Goal: Use online tool/utility: Utilize a website feature to perform a specific function

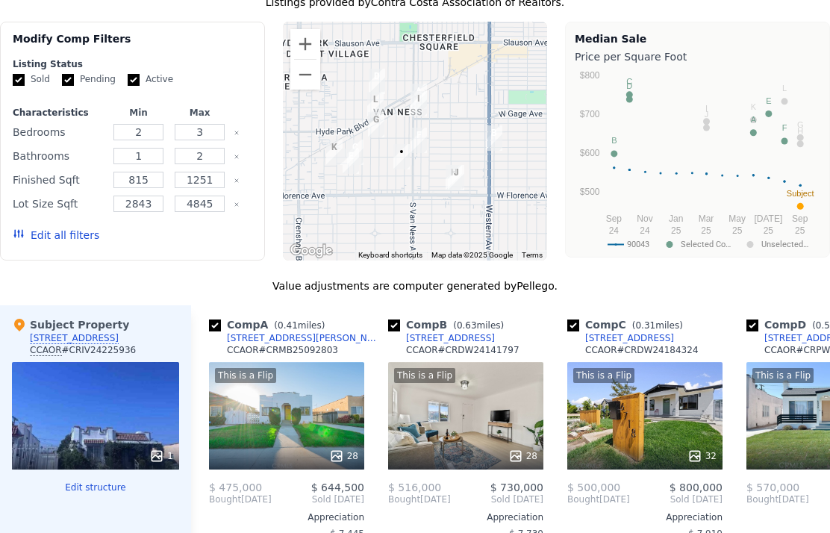
scroll to position [1328, 0]
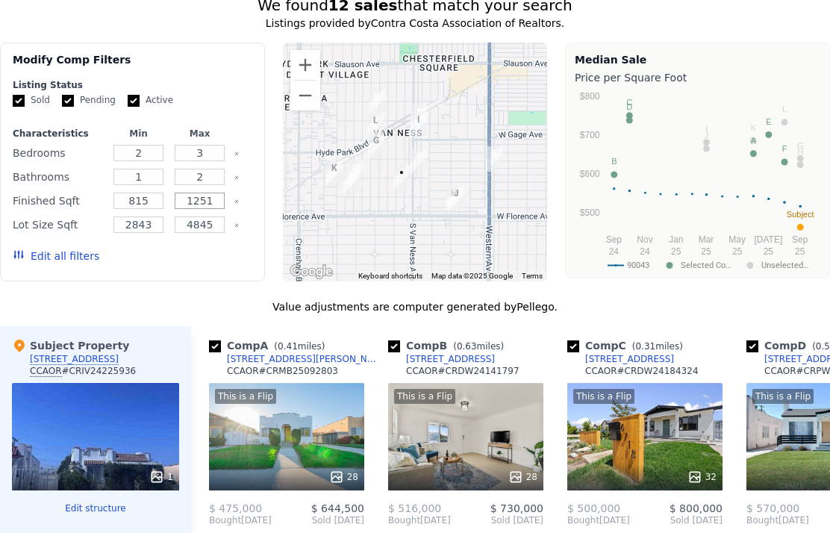
click at [210, 196] on input "1251" at bounding box center [200, 201] width 50 height 16
type input "140"
click at [149, 198] on input "815" at bounding box center [138, 201] width 50 height 16
type input "8"
click at [197, 196] on input "140" at bounding box center [200, 201] width 50 height 16
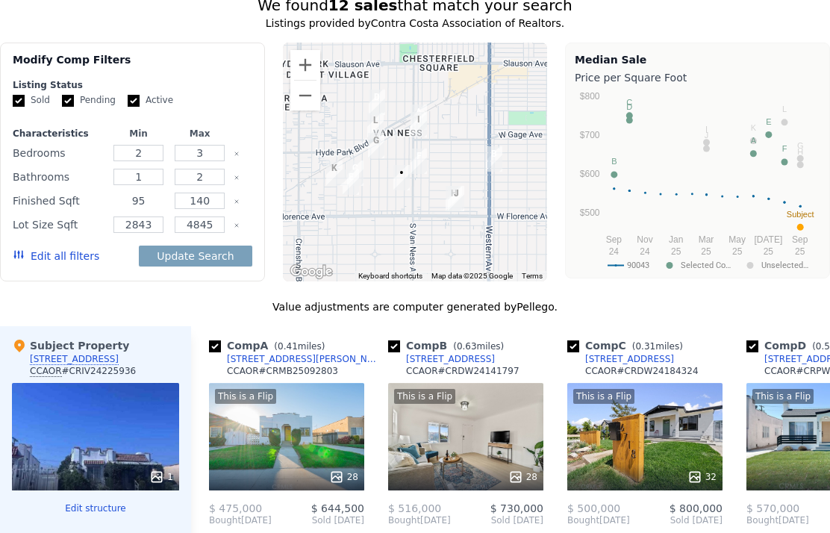
click at [156, 207] on input "95" at bounding box center [138, 201] width 50 height 16
type input "958"
click at [203, 199] on input "140" at bounding box center [200, 201] width 50 height 16
type input "1400"
click at [129, 98] on input "Active" at bounding box center [134, 101] width 12 height 12
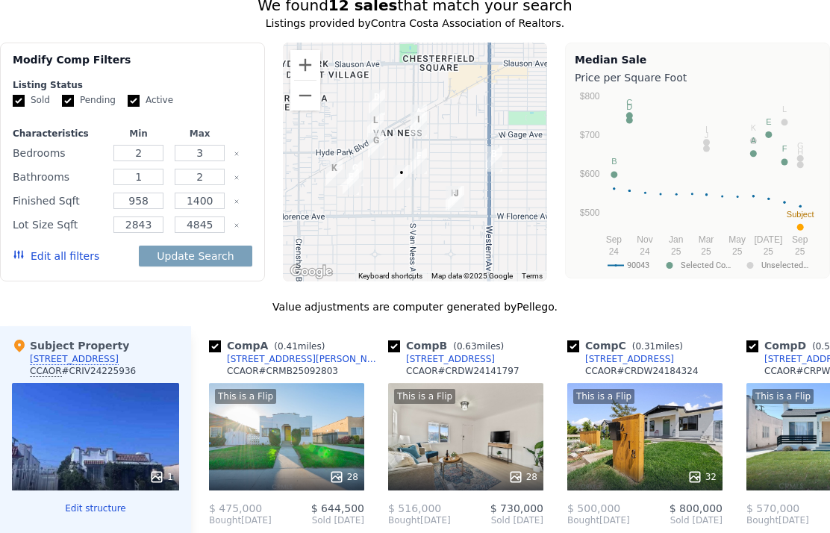
checkbox input "false"
click at [67, 96] on input "Pending" at bounding box center [68, 101] width 12 height 12
checkbox input "false"
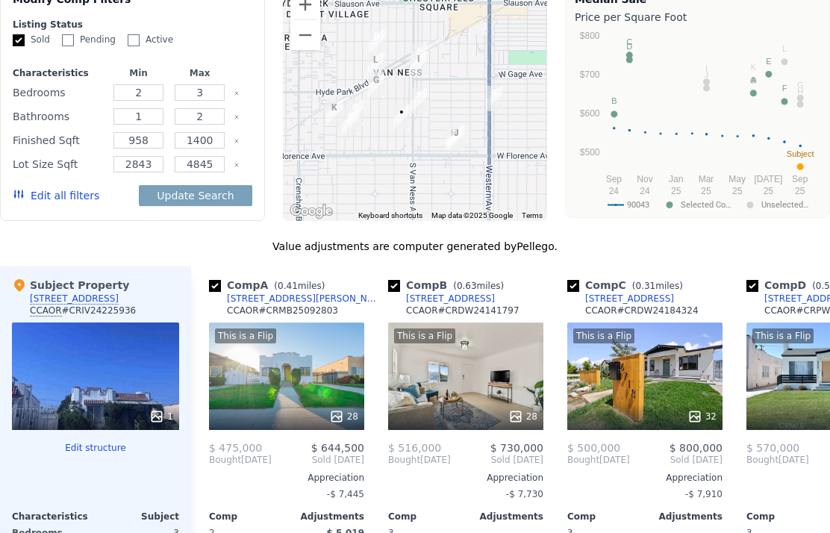
scroll to position [1390, 0]
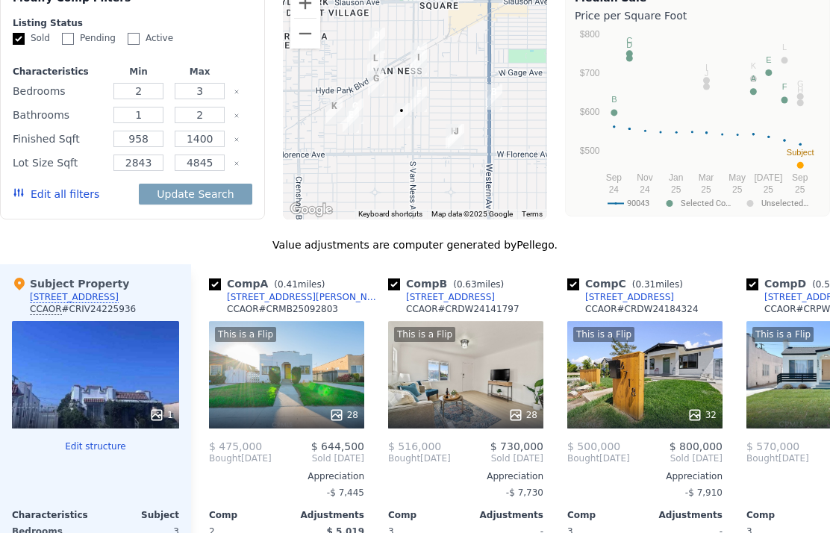
click at [181, 195] on button "Update Search" at bounding box center [195, 194] width 113 height 21
checkbox input "false"
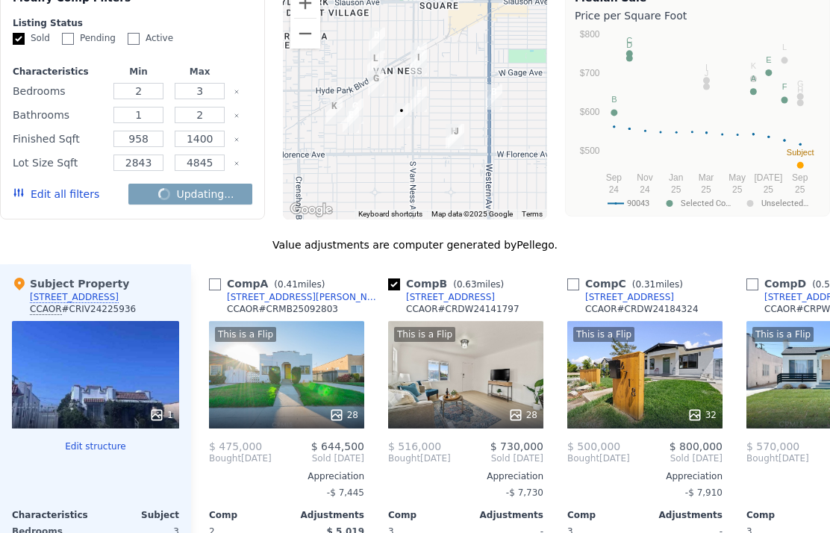
checkbox input "false"
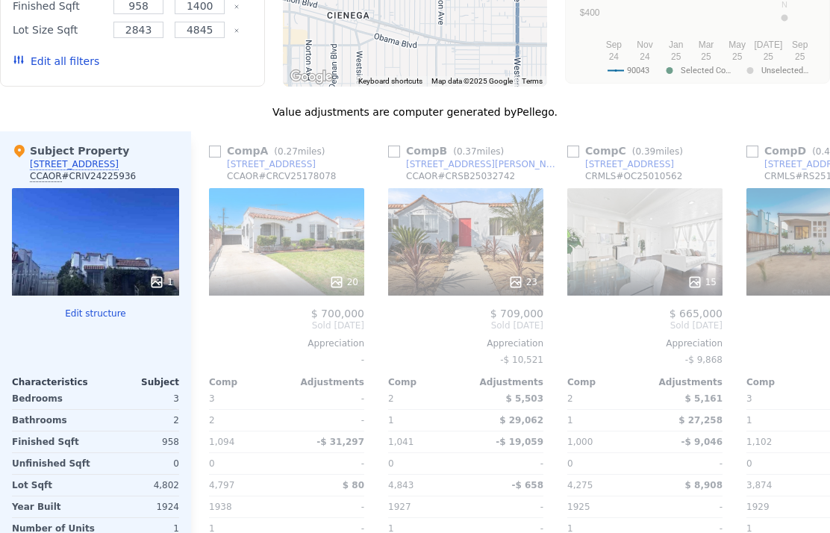
scroll to position [1526, 0]
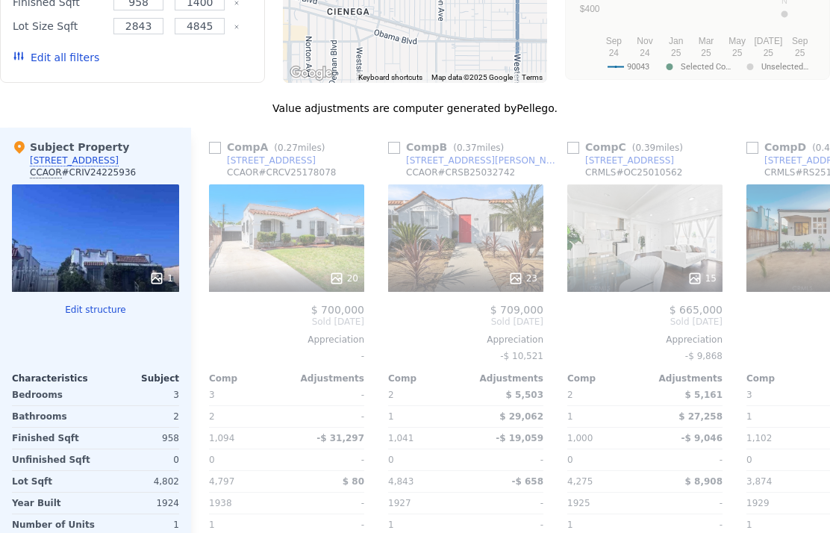
click at [81, 313] on button "Edit structure" at bounding box center [95, 310] width 167 height 12
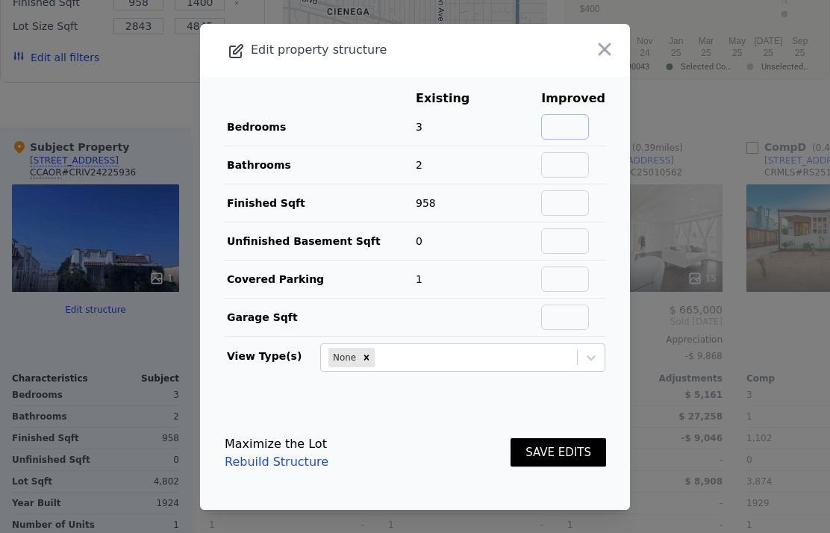
click at [571, 140] on input "text" at bounding box center [565, 126] width 48 height 25
type input "3"
click at [565, 178] on input "text" at bounding box center [565, 164] width 48 height 25
type input "2"
click at [586, 216] on input "text" at bounding box center [565, 202] width 48 height 25
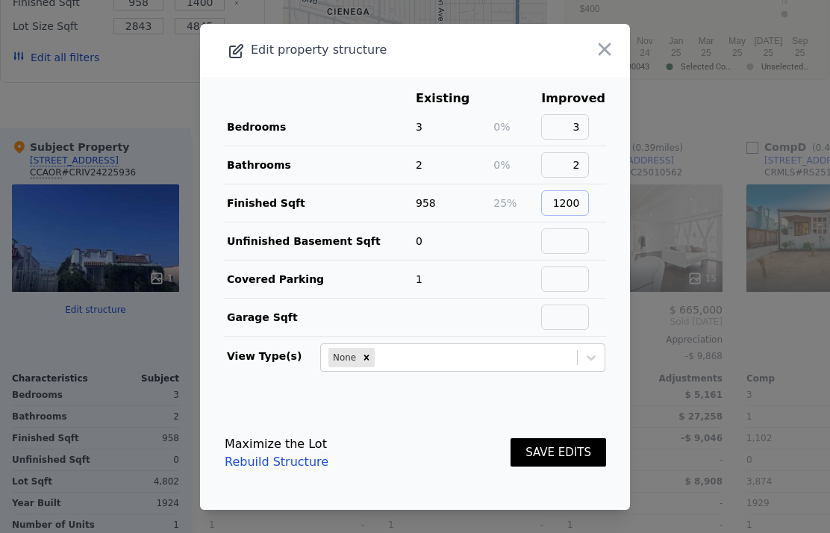
type input "1200"
click at [564, 254] on input "text" at bounding box center [565, 240] width 48 height 25
click at [566, 438] on button "SAVE EDITS" at bounding box center [558, 452] width 96 height 29
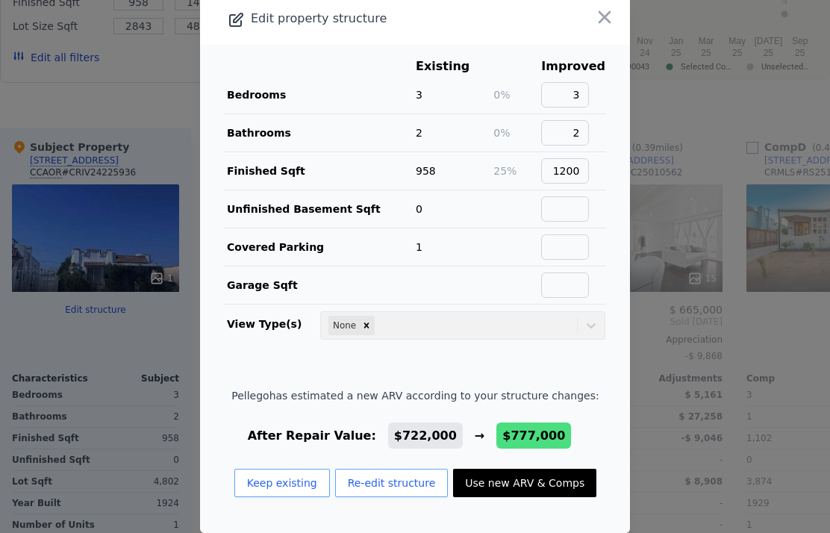
click at [516, 469] on button "Use new ARV & Comps" at bounding box center [524, 483] width 143 height 28
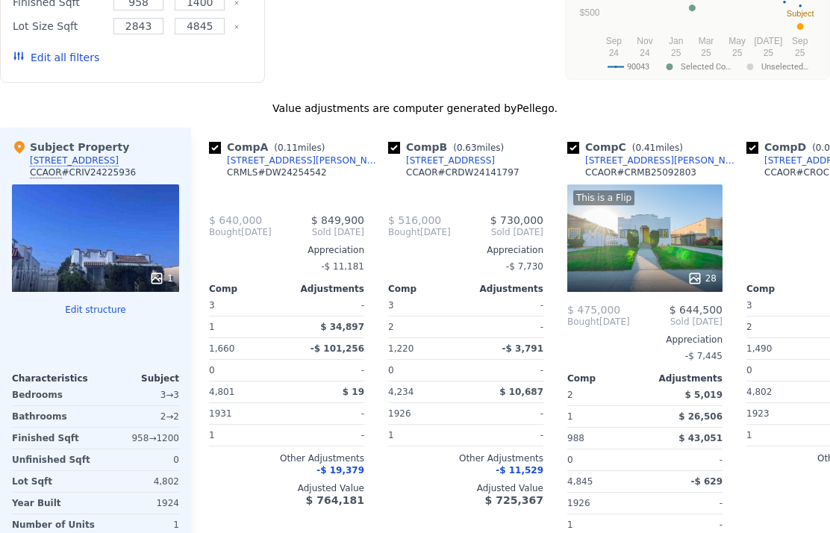
type input "$ 777,000"
checkbox input "true"
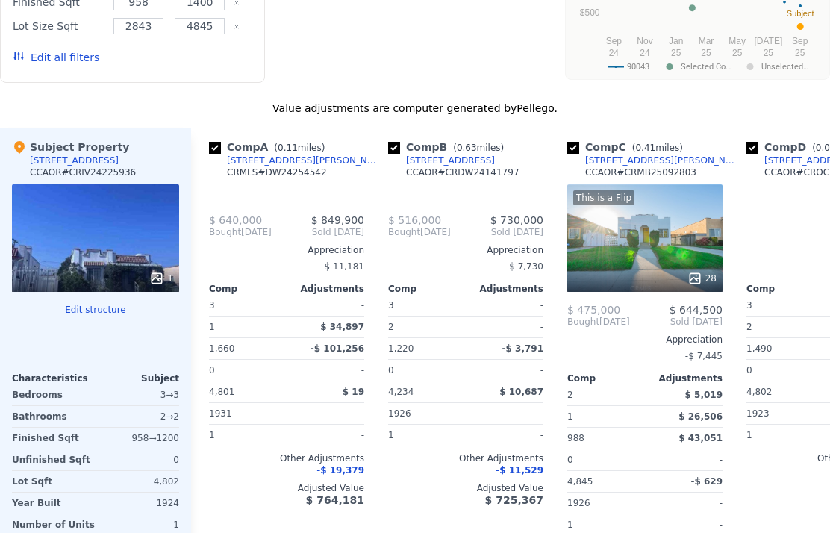
checkbox input "true"
type input "966"
type input "1660"
type input "3874"
type input "$ 252,211"
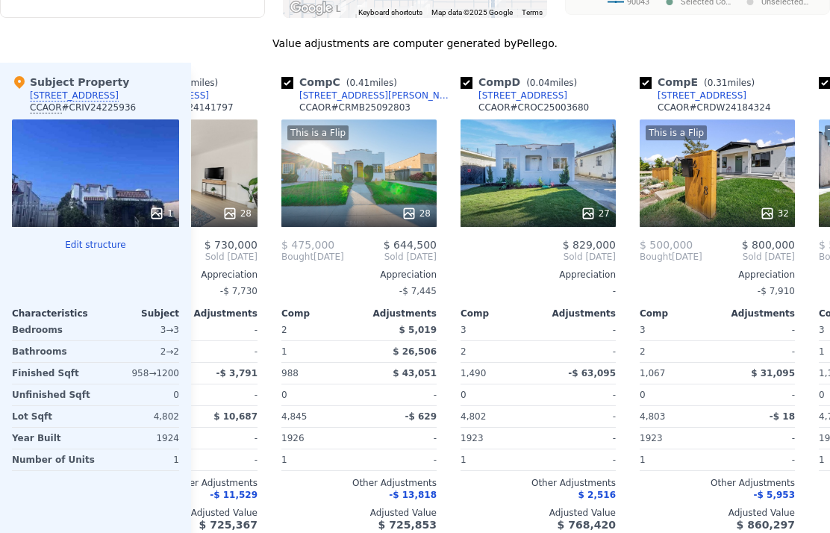
scroll to position [0, 279]
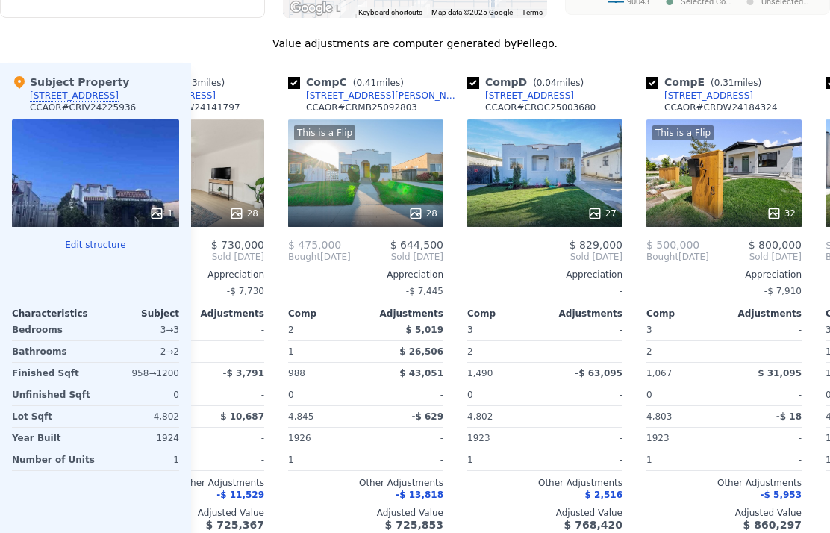
click at [283, 103] on div "Comp C ( 0.41 miles) [STREET_ADDRESS][GEOGRAPHIC_DATA][PERSON_NAME] # CRMB25092…" at bounding box center [365, 303] width 167 height 480
click at [293, 89] on input "checkbox" at bounding box center [294, 83] width 12 height 12
checkbox input "false"
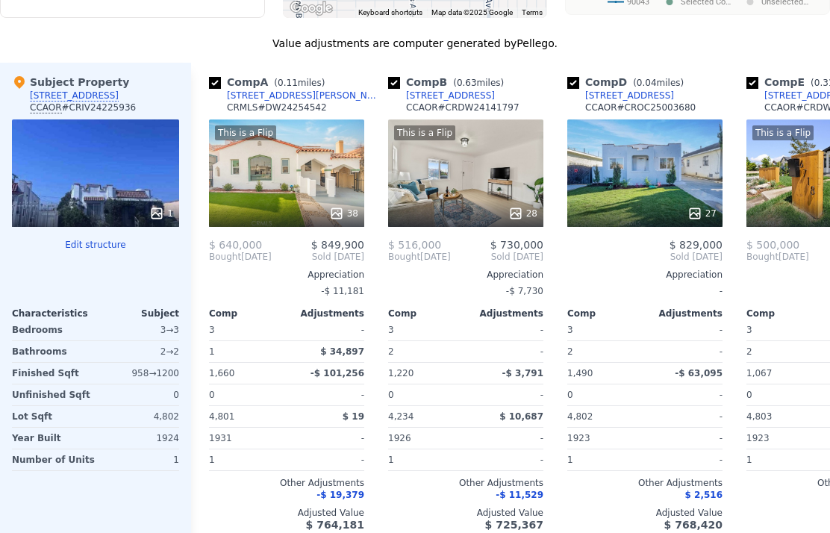
scroll to position [0, 0]
click at [211, 89] on input "checkbox" at bounding box center [215, 83] width 12 height 12
checkbox input "false"
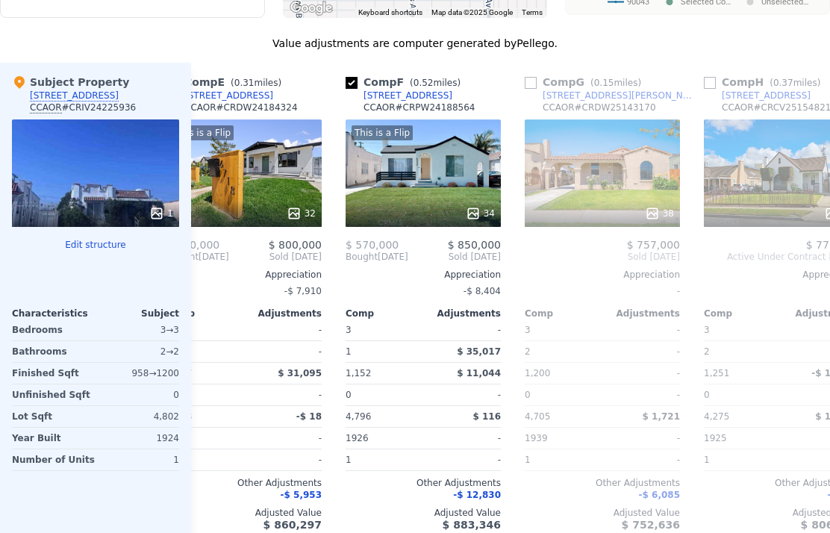
scroll to position [0, 424]
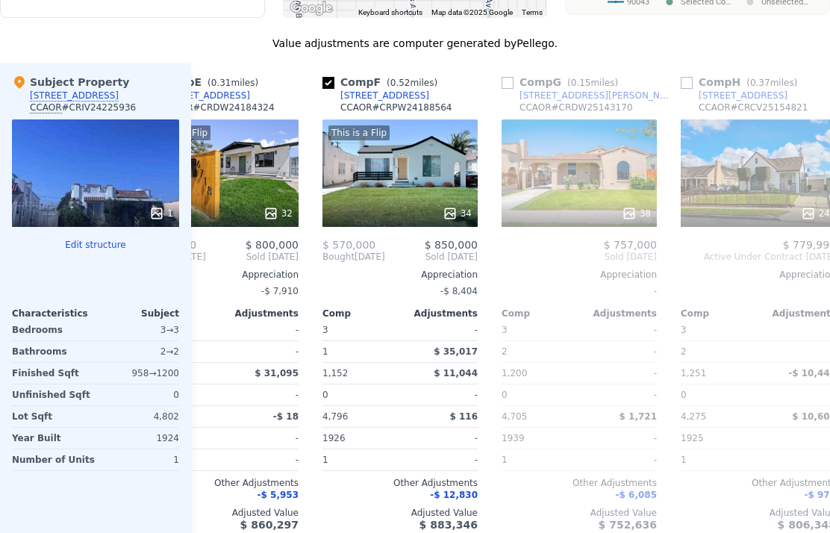
click at [328, 89] on input "checkbox" at bounding box center [328, 83] width 12 height 12
checkbox input "false"
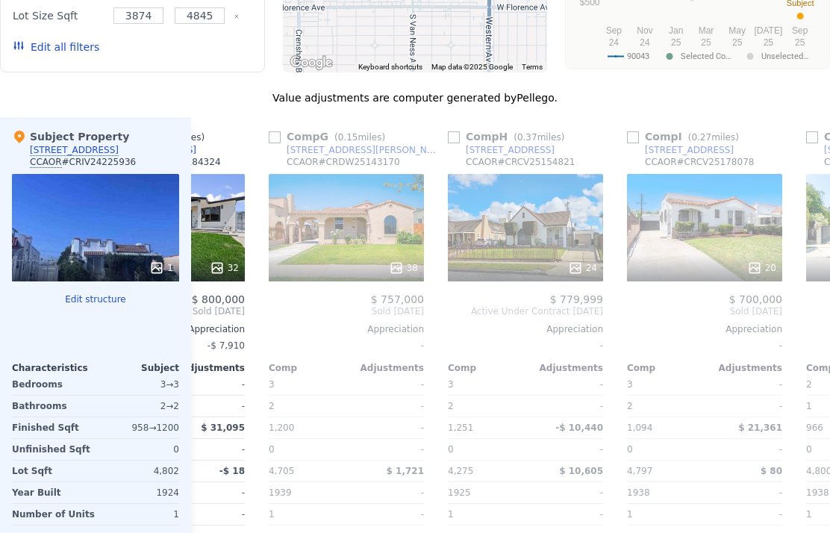
scroll to position [1534, 0]
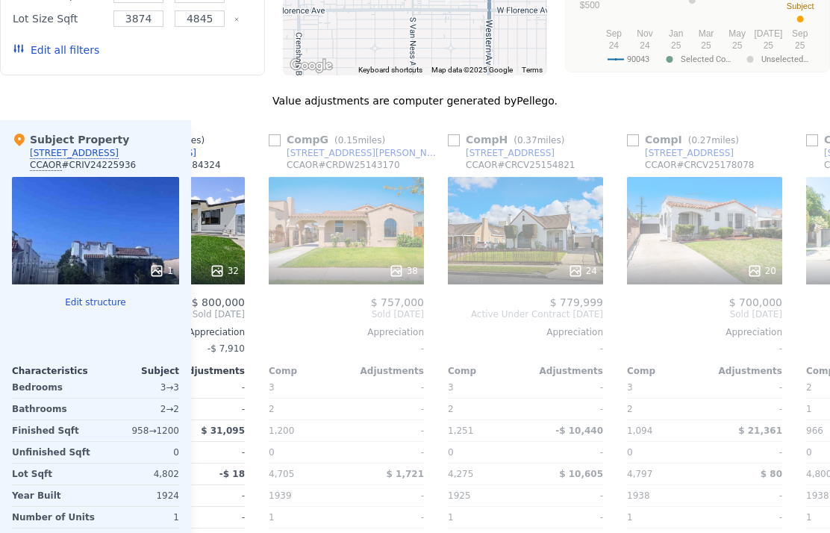
click at [270, 146] on input "checkbox" at bounding box center [275, 140] width 12 height 12
checkbox input "true"
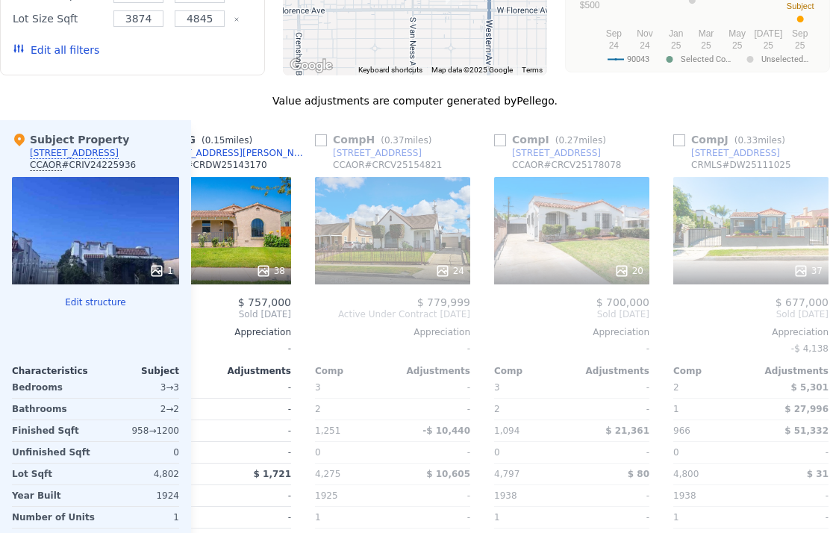
scroll to position [0, 613]
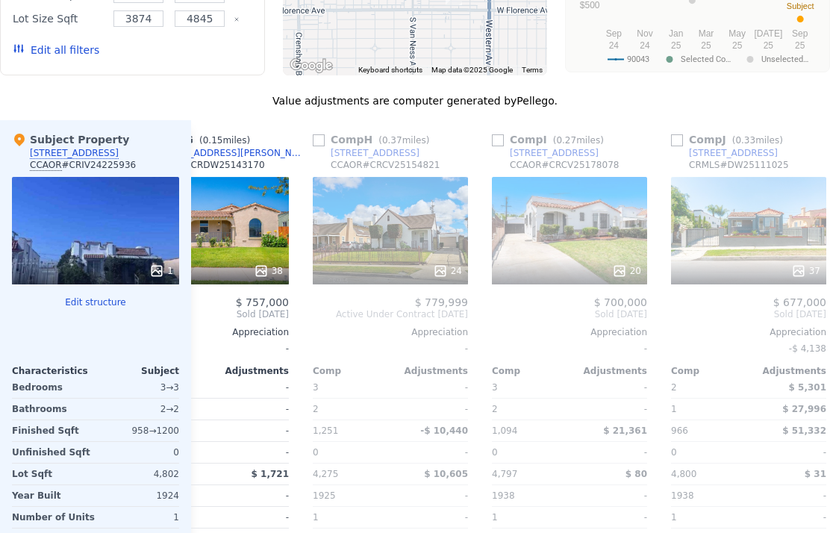
click at [318, 146] on input "checkbox" at bounding box center [319, 140] width 12 height 12
checkbox input "true"
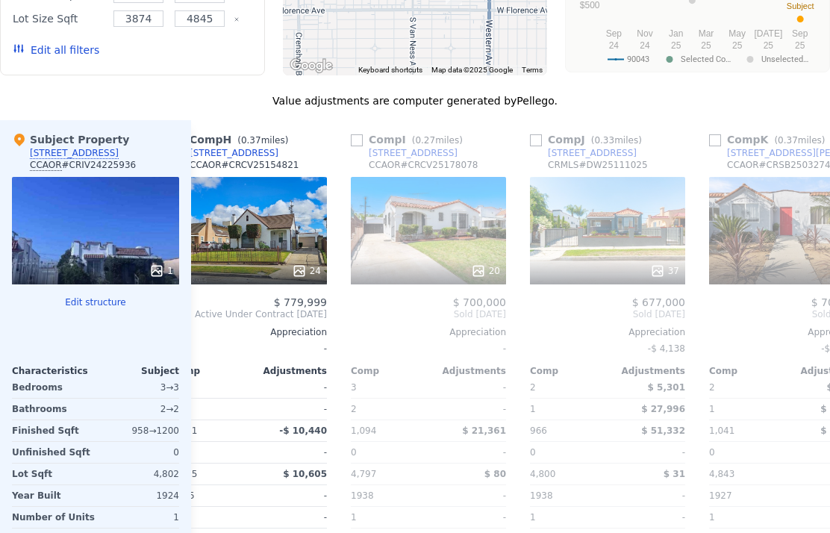
scroll to position [0, 761]
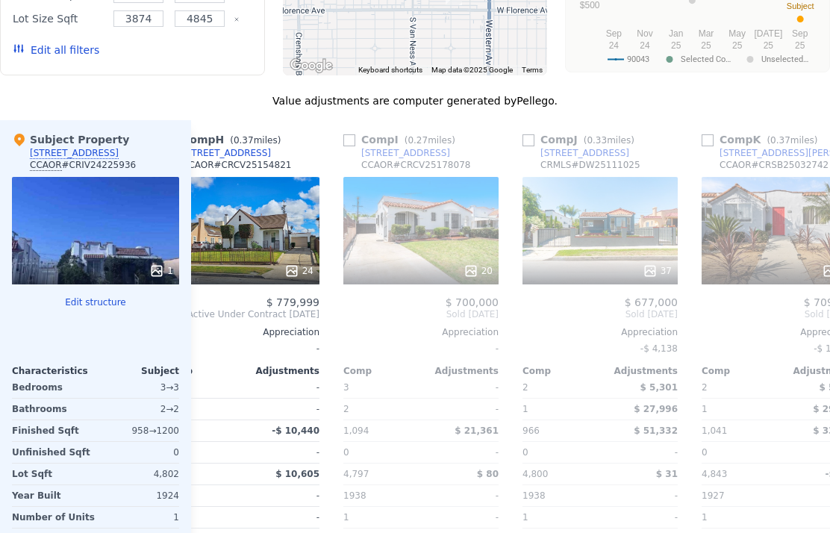
click at [346, 146] on input "checkbox" at bounding box center [349, 140] width 12 height 12
checkbox input "true"
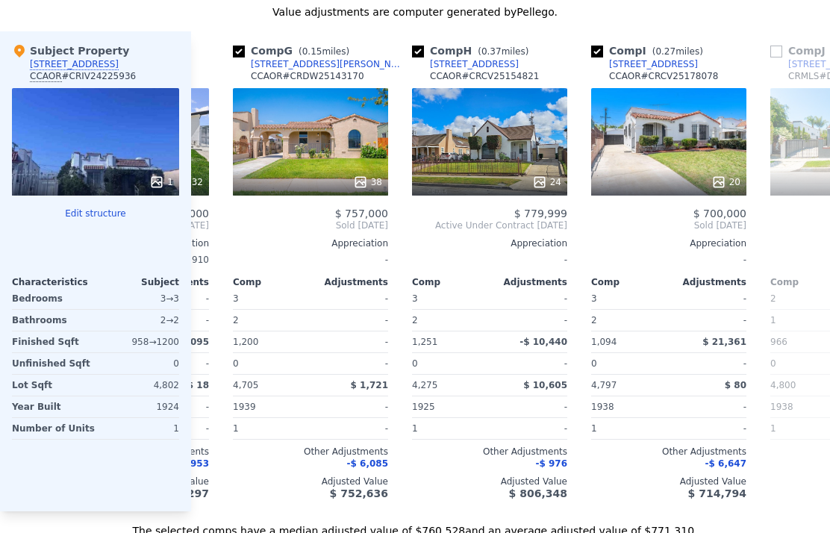
scroll to position [0, 511]
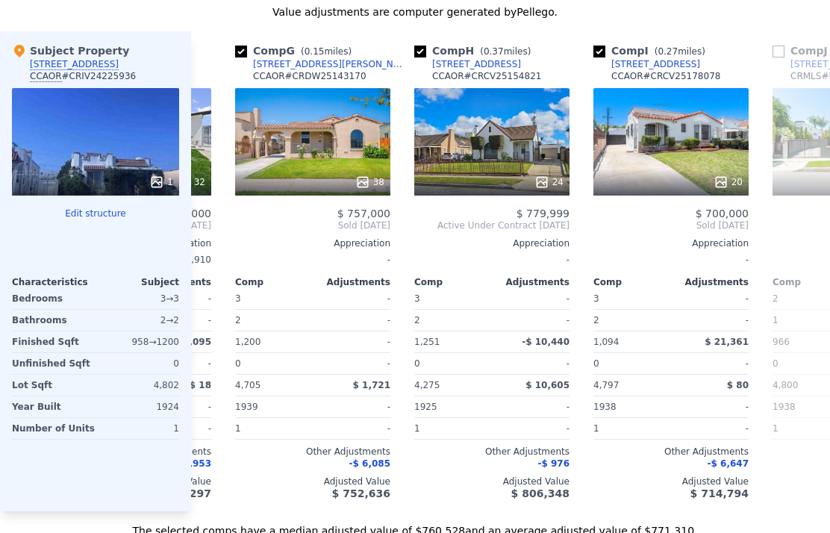
click at [319, 172] on div "38" at bounding box center [312, 141] width 155 height 107
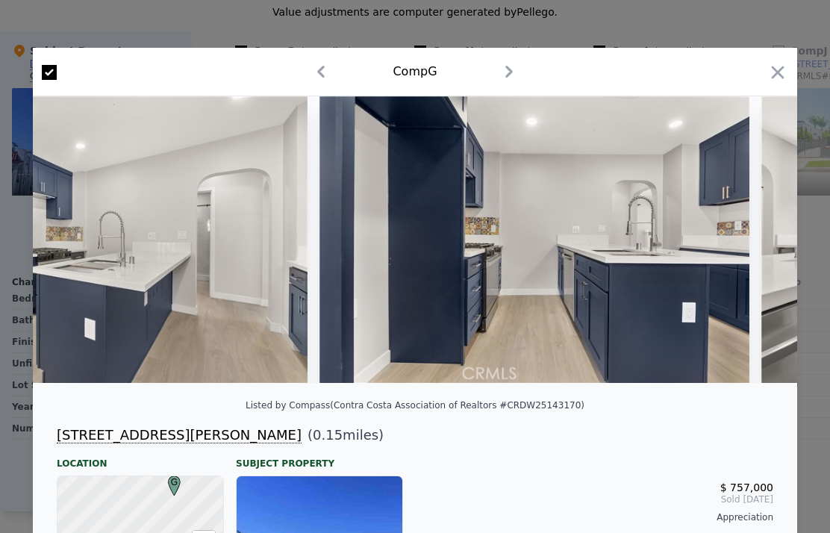
scroll to position [0, 7245]
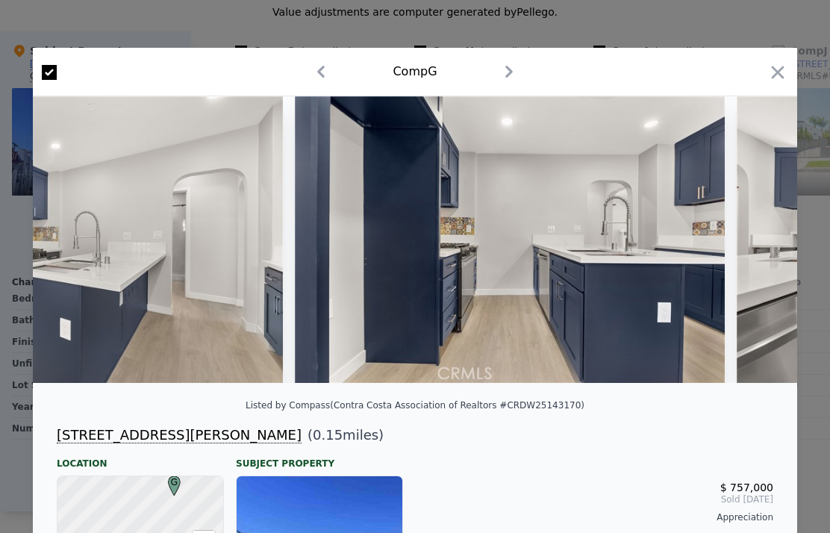
click at [775, 74] on icon "button" at bounding box center [777, 72] width 21 height 21
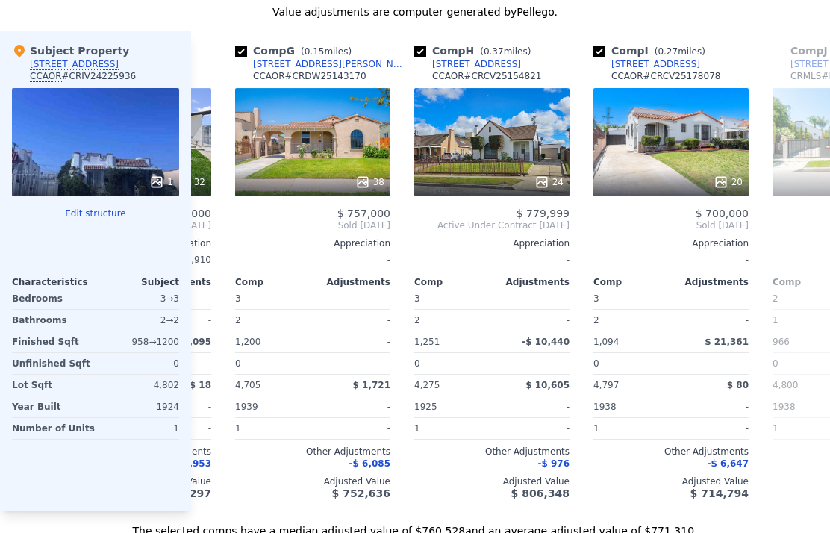
click at [419, 57] on input "checkbox" at bounding box center [420, 52] width 12 height 12
checkbox input "false"
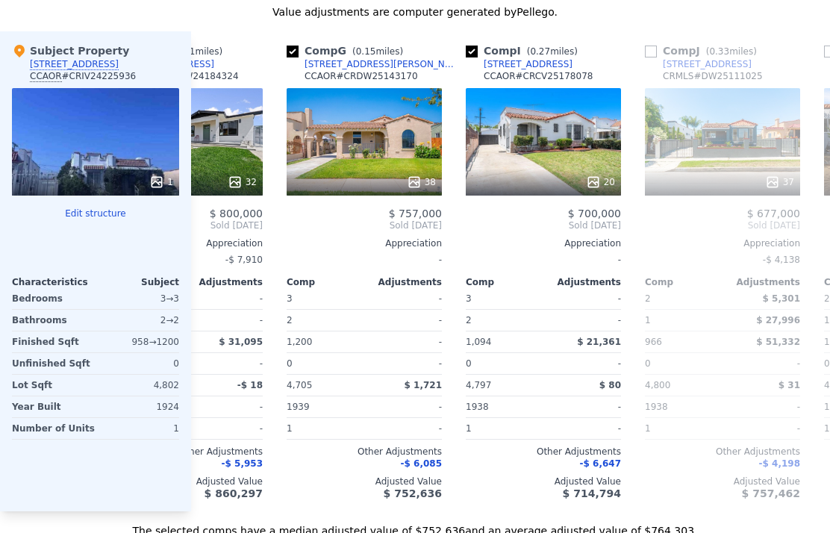
scroll to position [0, 440]
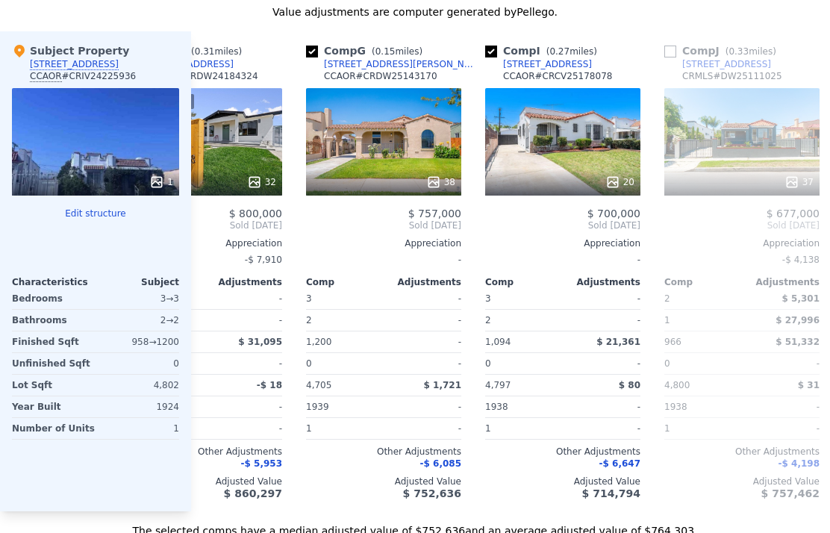
click at [532, 169] on div "20" at bounding box center [562, 141] width 155 height 107
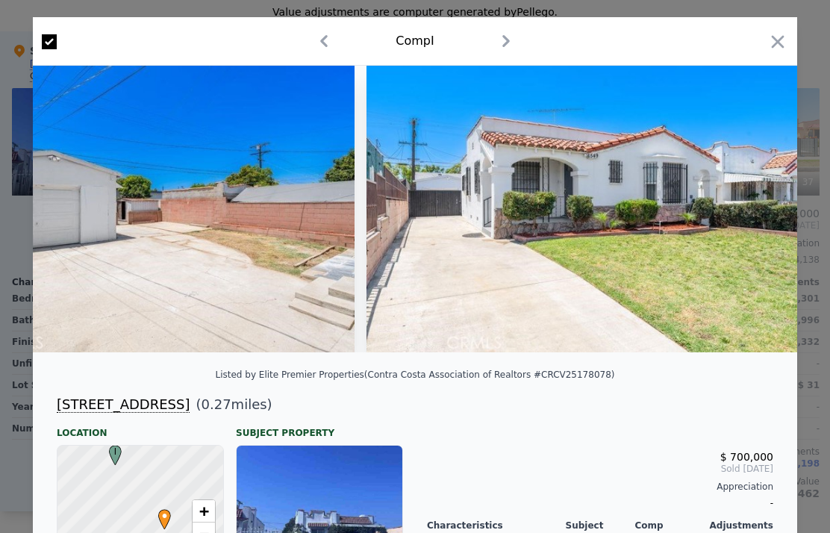
scroll to position [0, 8066]
click at [776, 39] on icon "button" at bounding box center [777, 41] width 21 height 21
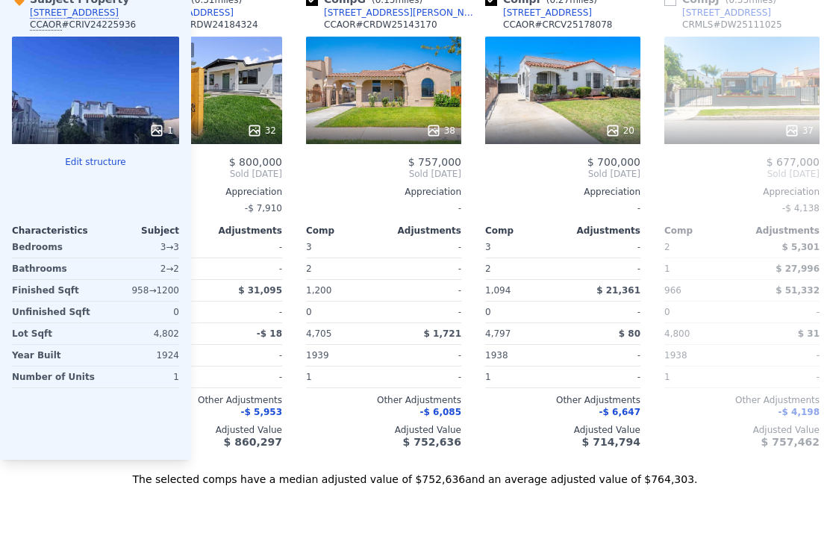
scroll to position [1673, 0]
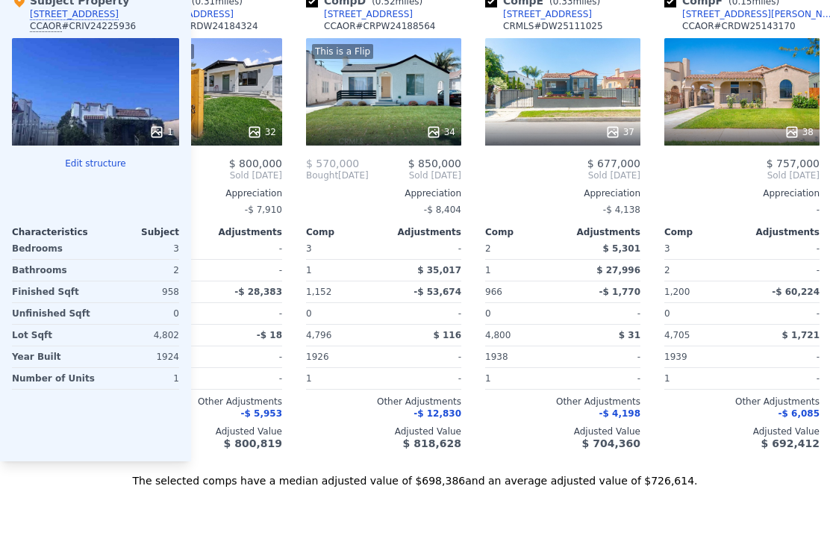
type input "815"
type input "1251"
type input "2843"
type input "$ 722,000"
type input "$ 200,562"
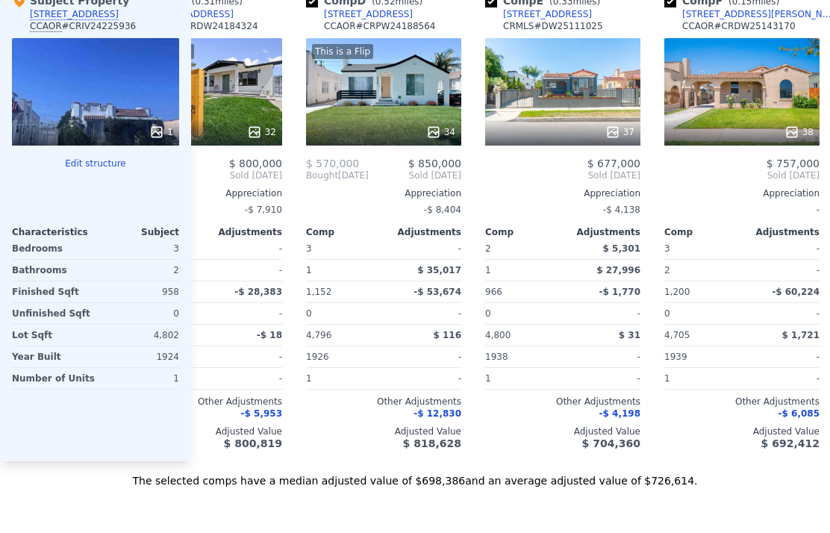
checkbox input "true"
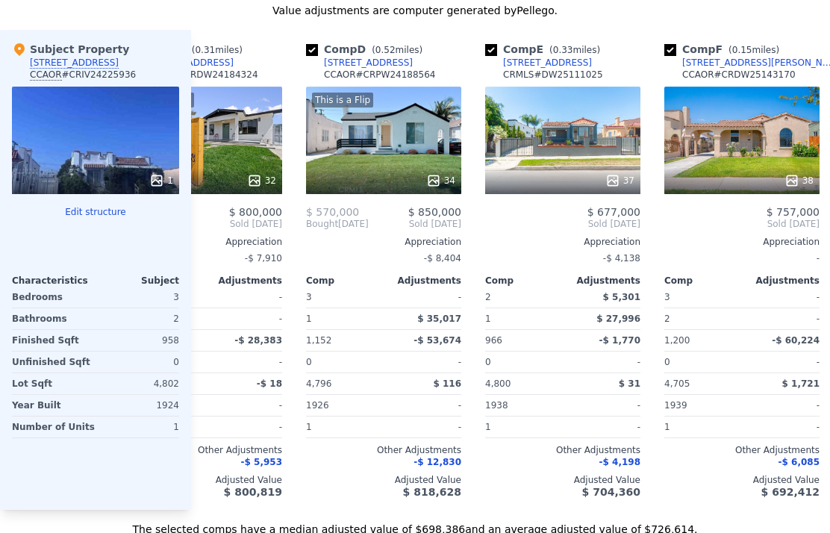
scroll to position [1620, 0]
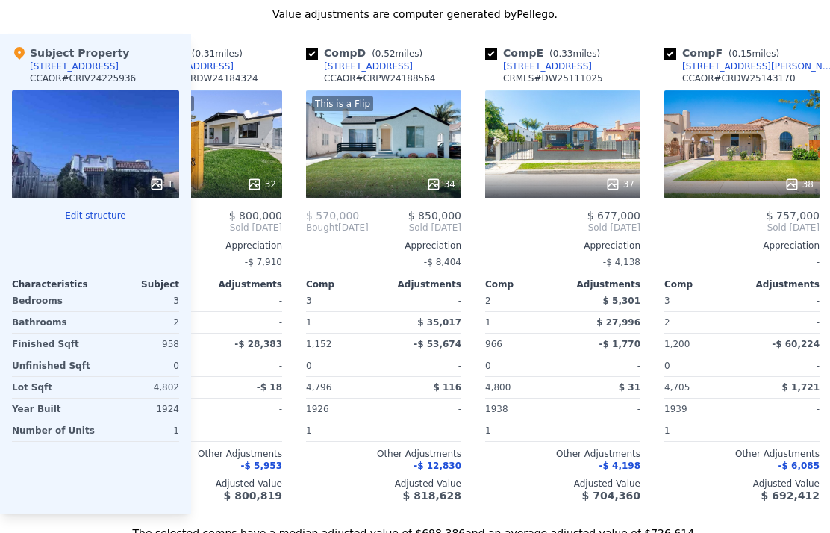
click at [496, 52] on input "checkbox" at bounding box center [491, 54] width 12 height 12
checkbox input "false"
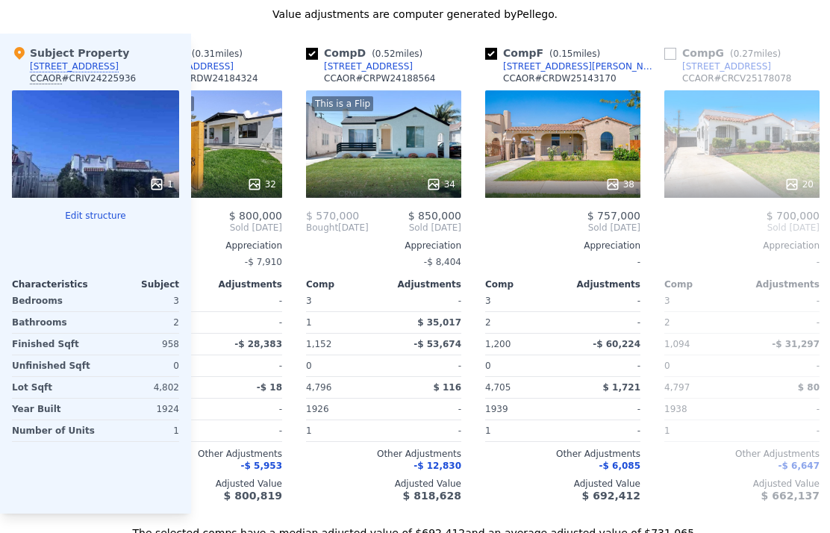
click at [306, 52] on input "checkbox" at bounding box center [312, 54] width 12 height 12
checkbox input "false"
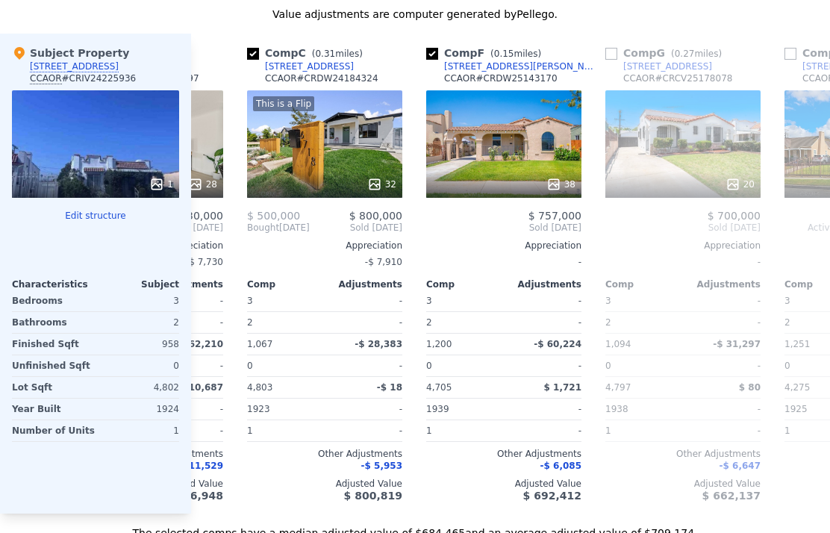
scroll to position [0, 319]
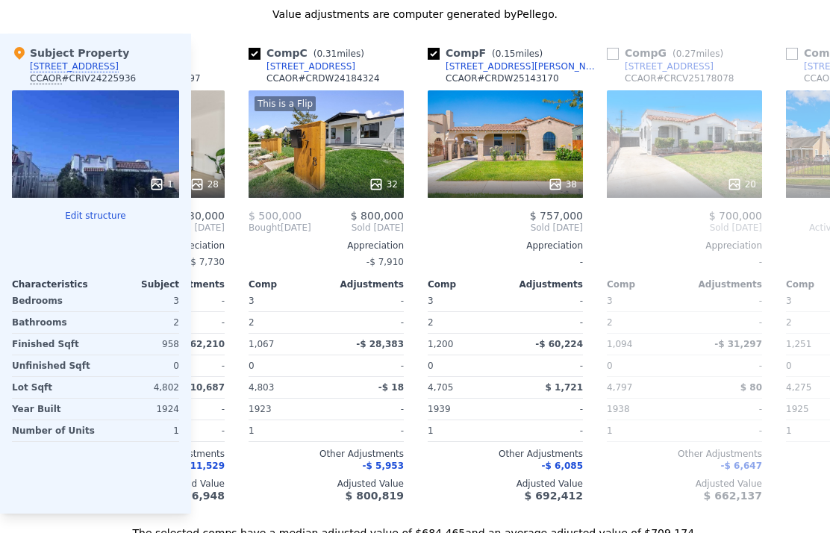
click at [478, 147] on div "38" at bounding box center [505, 143] width 155 height 107
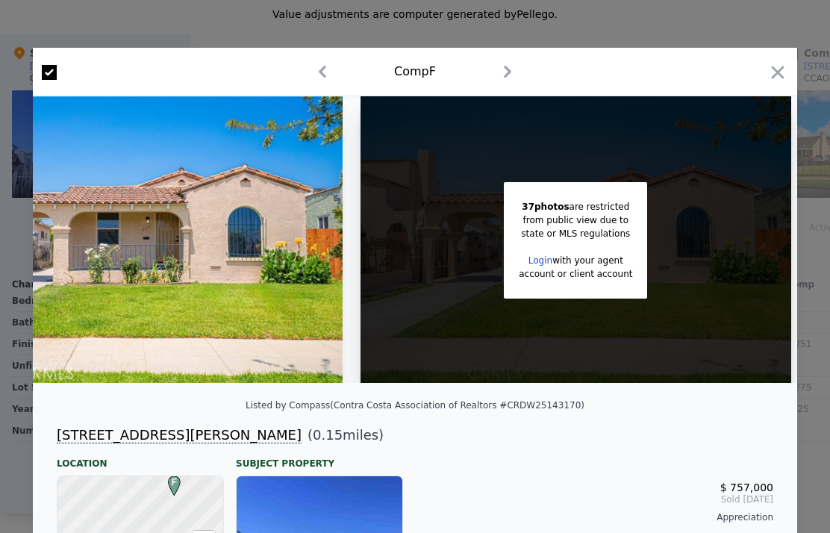
scroll to position [0, 126]
